Goal: Go to known website: Go to known website

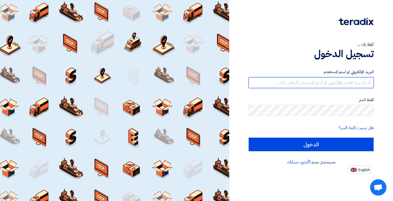
click at [332, 85] on input "text" at bounding box center [310, 82] width 125 height 11
type input "d"
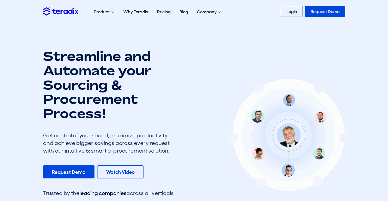
drag, startPoint x: 220, startPoint y: 101, endPoint x: 213, endPoint y: 117, distance: 17.8
click at [213, 117] on div at bounding box center [289, 135] width 286 height 284
